Goal: Task Accomplishment & Management: Manage account settings

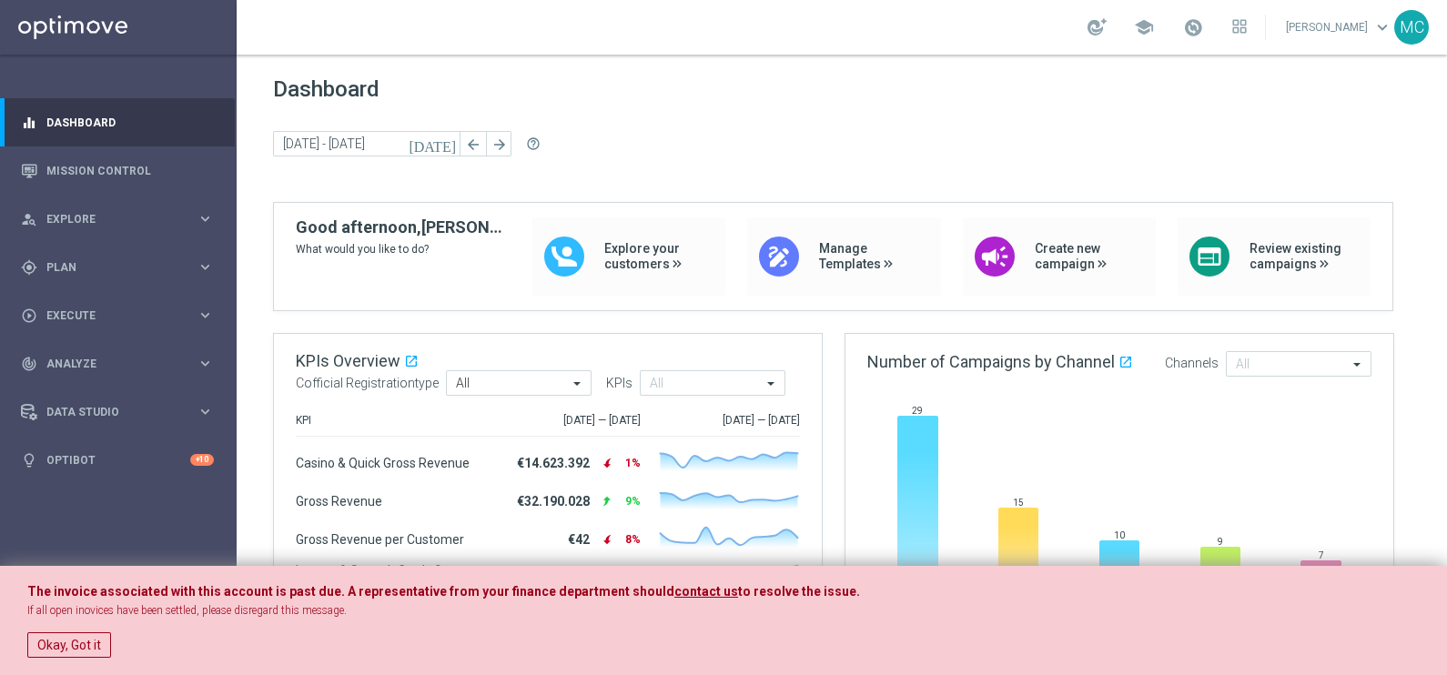
click at [86, 664] on div "The invoice associated with this account is past due. A representative from you…" at bounding box center [723, 621] width 1447 height 110
click at [87, 655] on button "Okay, Got it" at bounding box center [69, 644] width 84 height 25
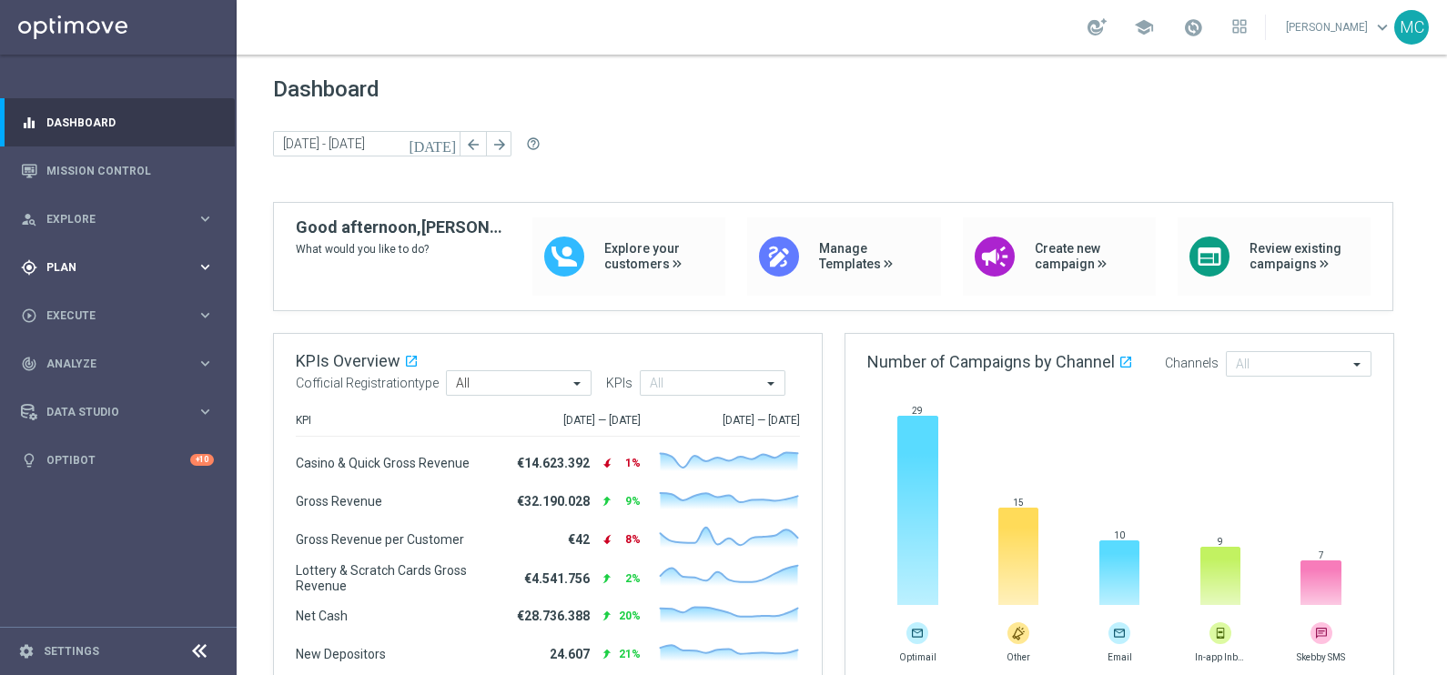
click at [203, 269] on icon "keyboard_arrow_right" at bounding box center [205, 266] width 17 height 17
click at [80, 303] on link "Target Groups" at bounding box center [118, 305] width 142 height 15
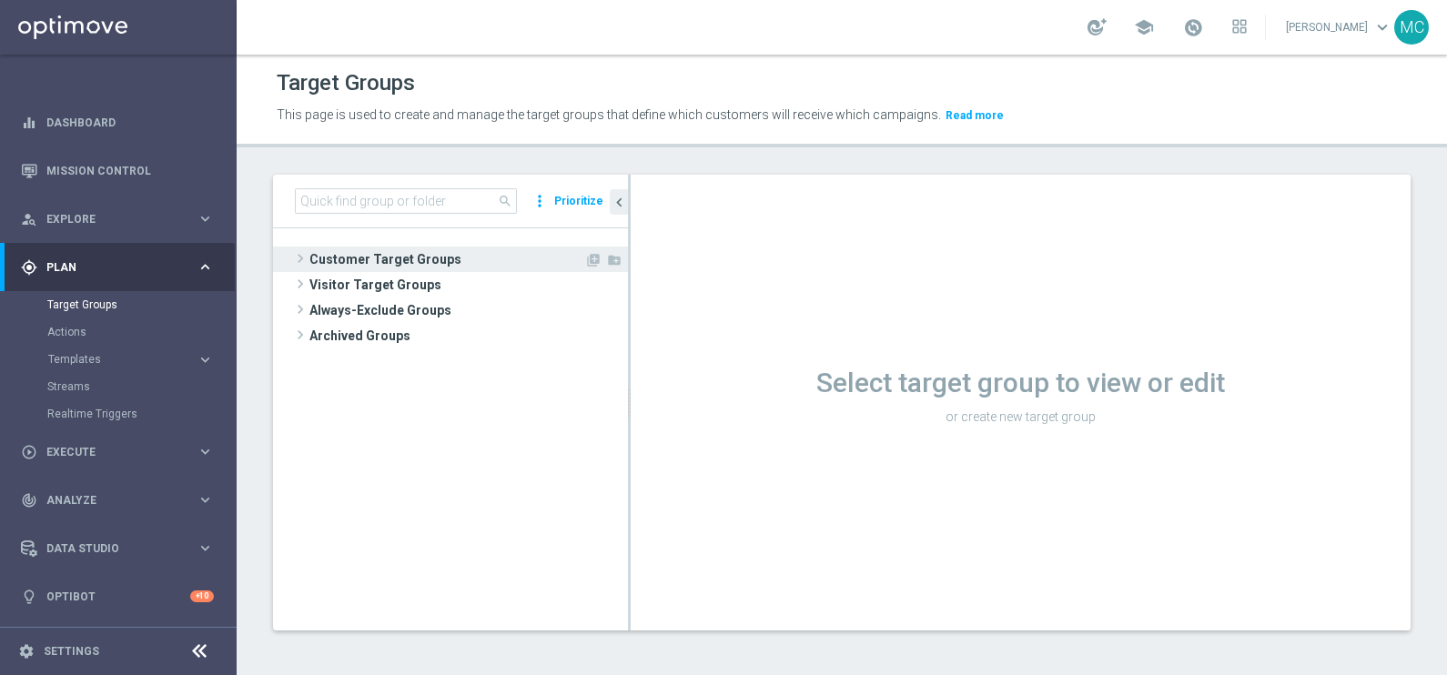
click at [301, 257] on span at bounding box center [300, 258] width 18 height 22
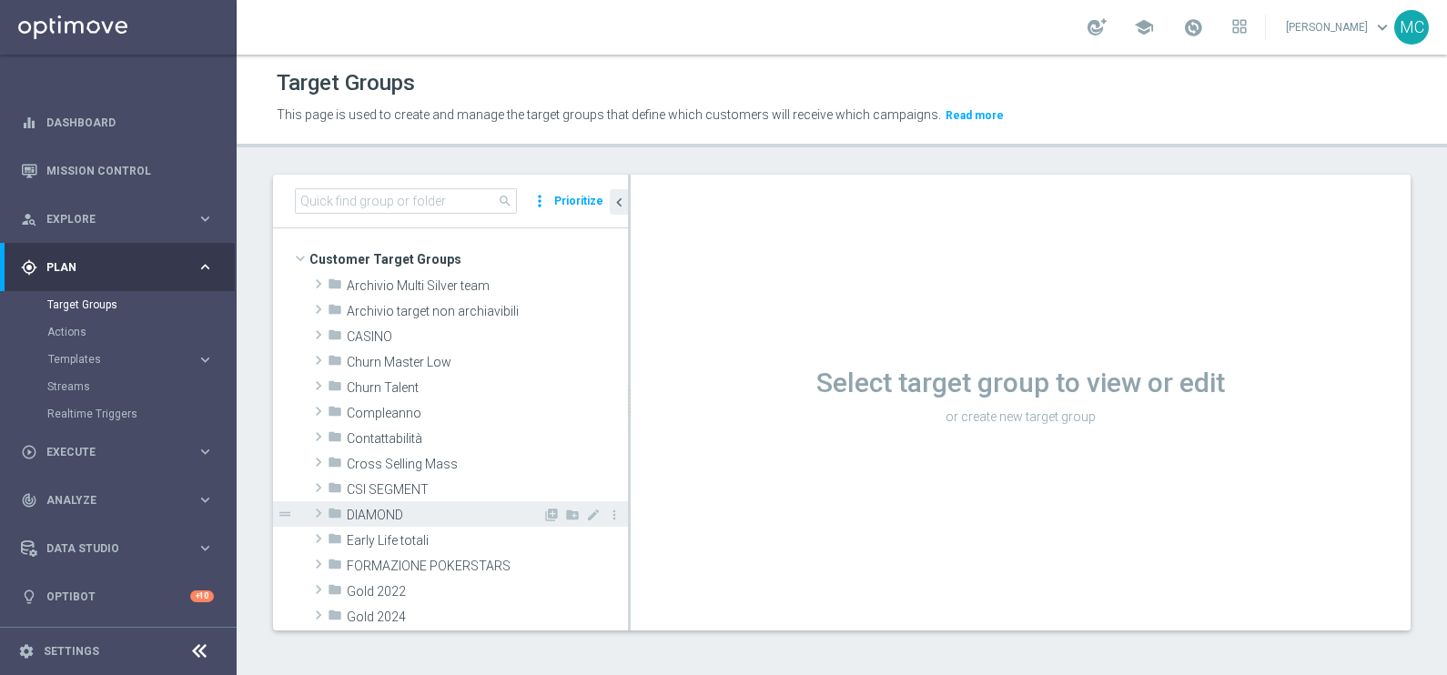
click at [314, 510] on span at bounding box center [318, 513] width 18 height 22
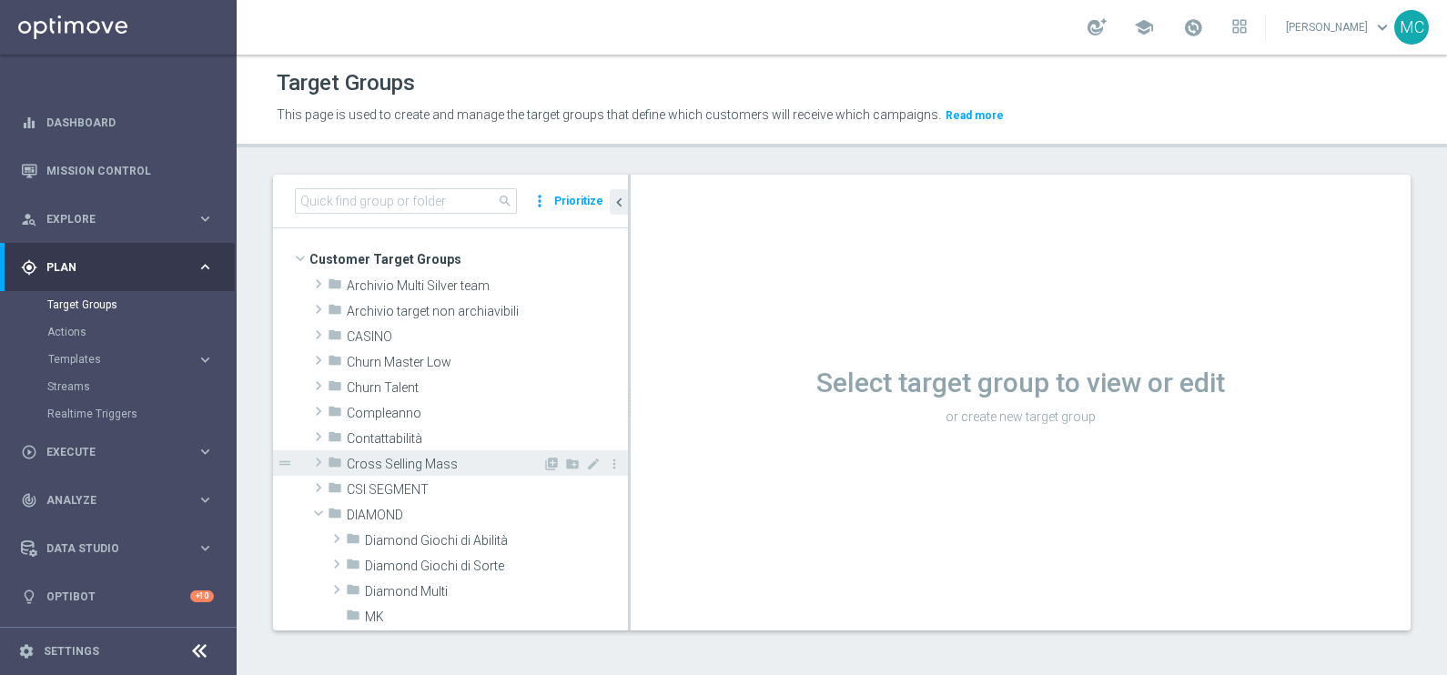
scroll to position [113, 0]
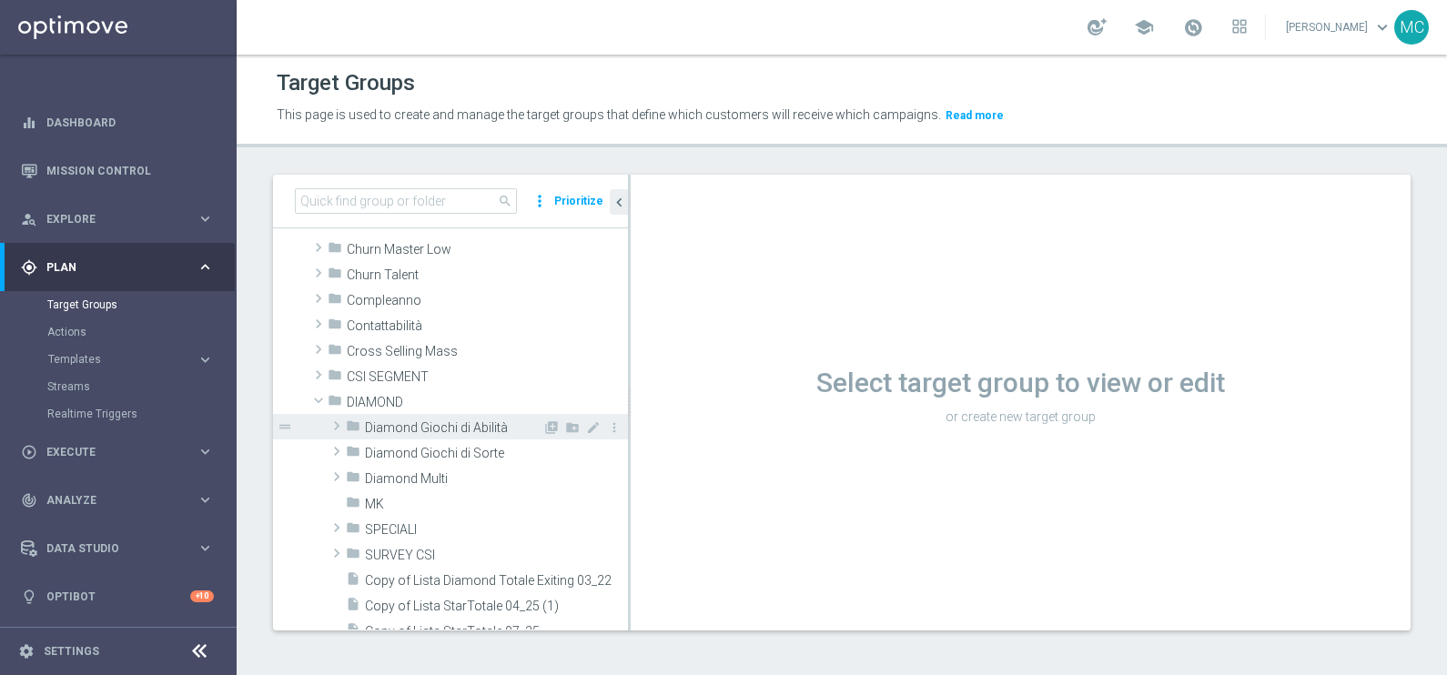
click at [339, 427] on span at bounding box center [337, 426] width 18 height 22
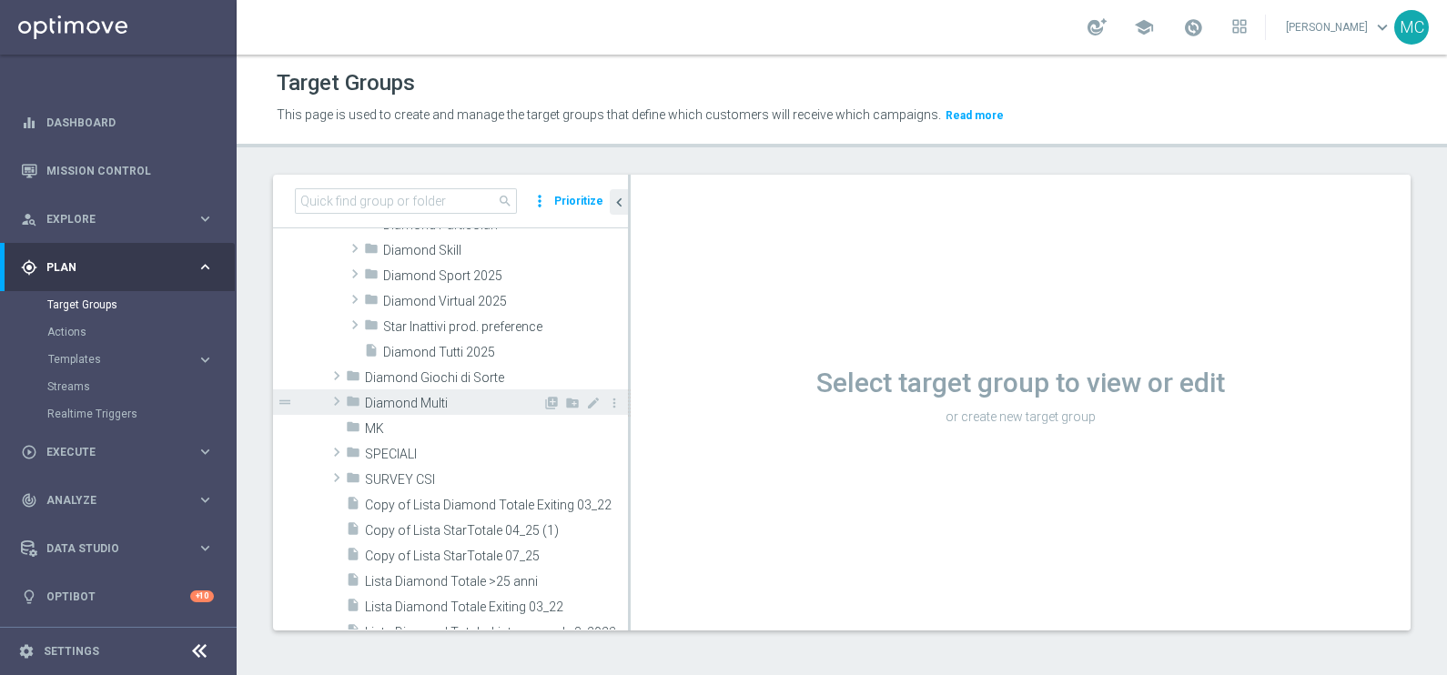
scroll to position [227, 0]
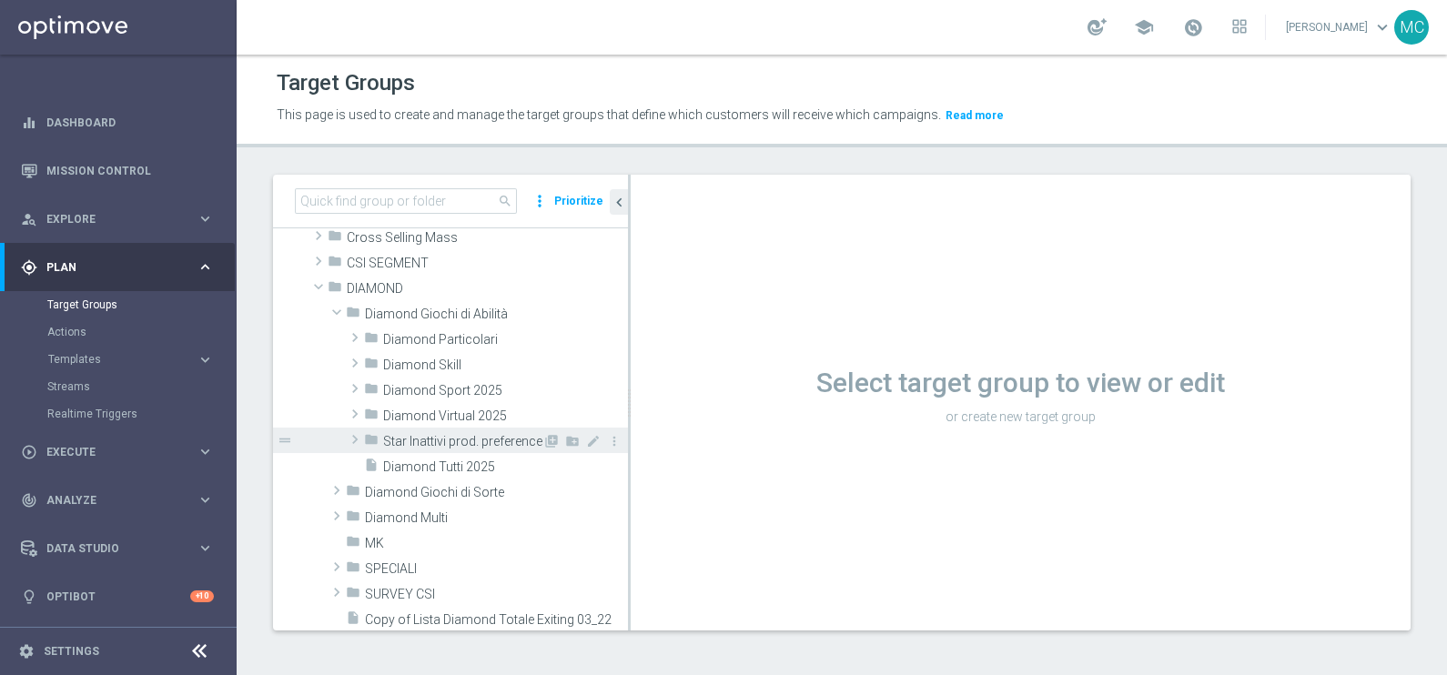
click at [355, 432] on span at bounding box center [355, 440] width 18 height 22
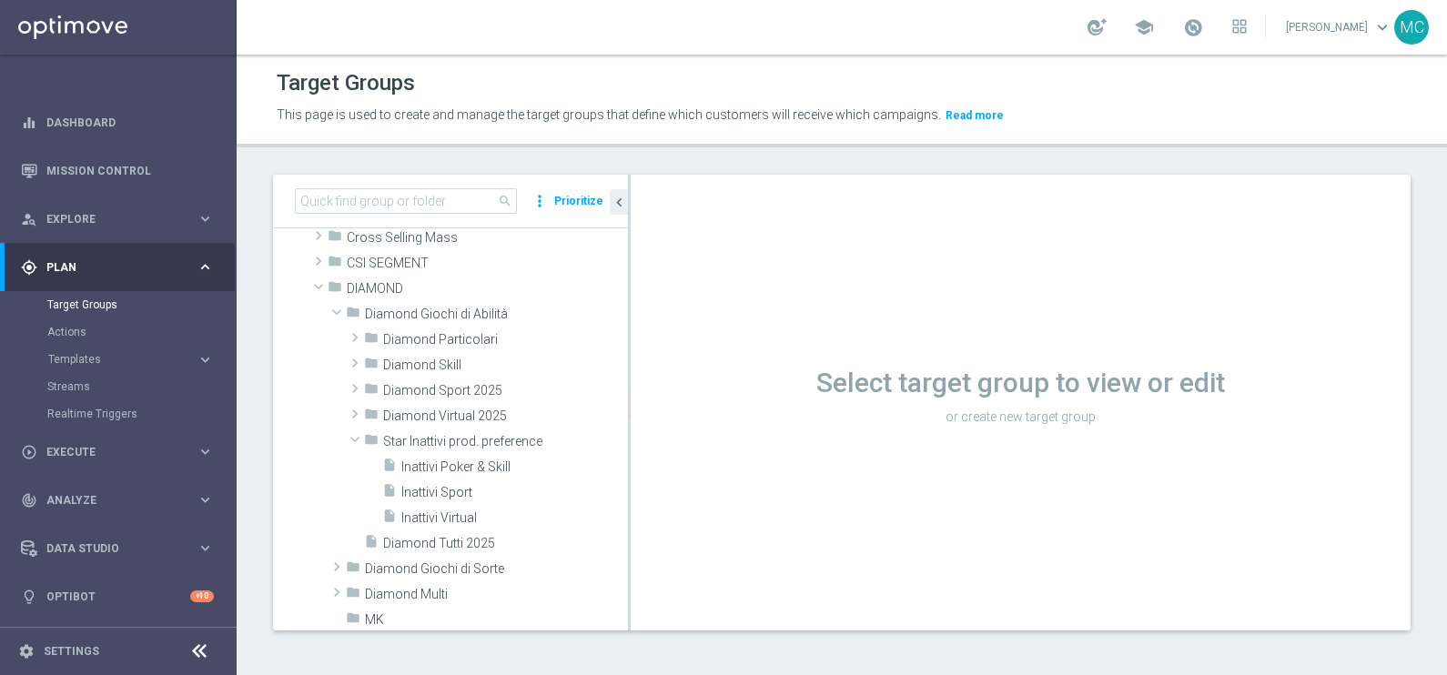
scroll to position [0, 0]
